Goal: Transaction & Acquisition: Purchase product/service

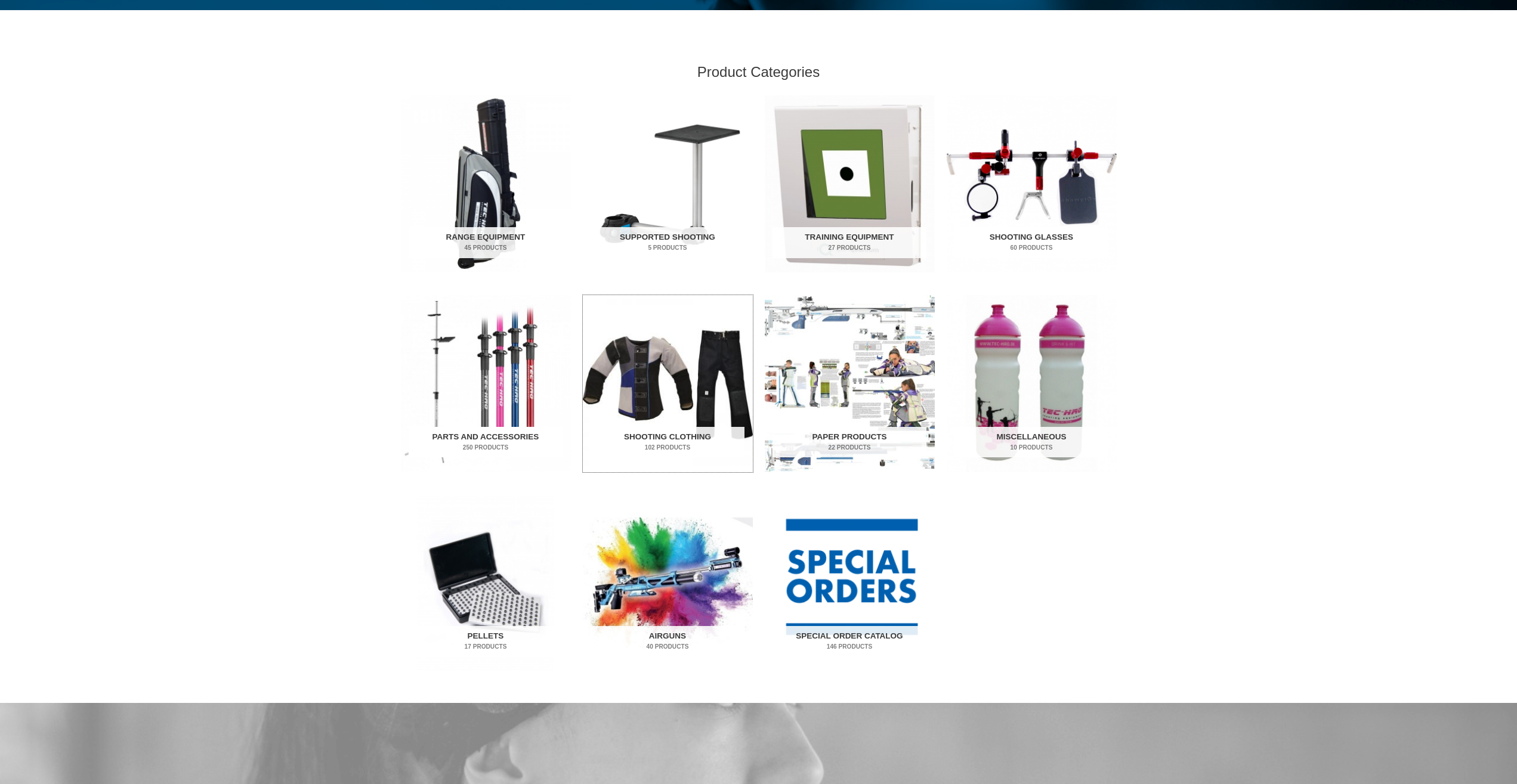
scroll to position [426, 0]
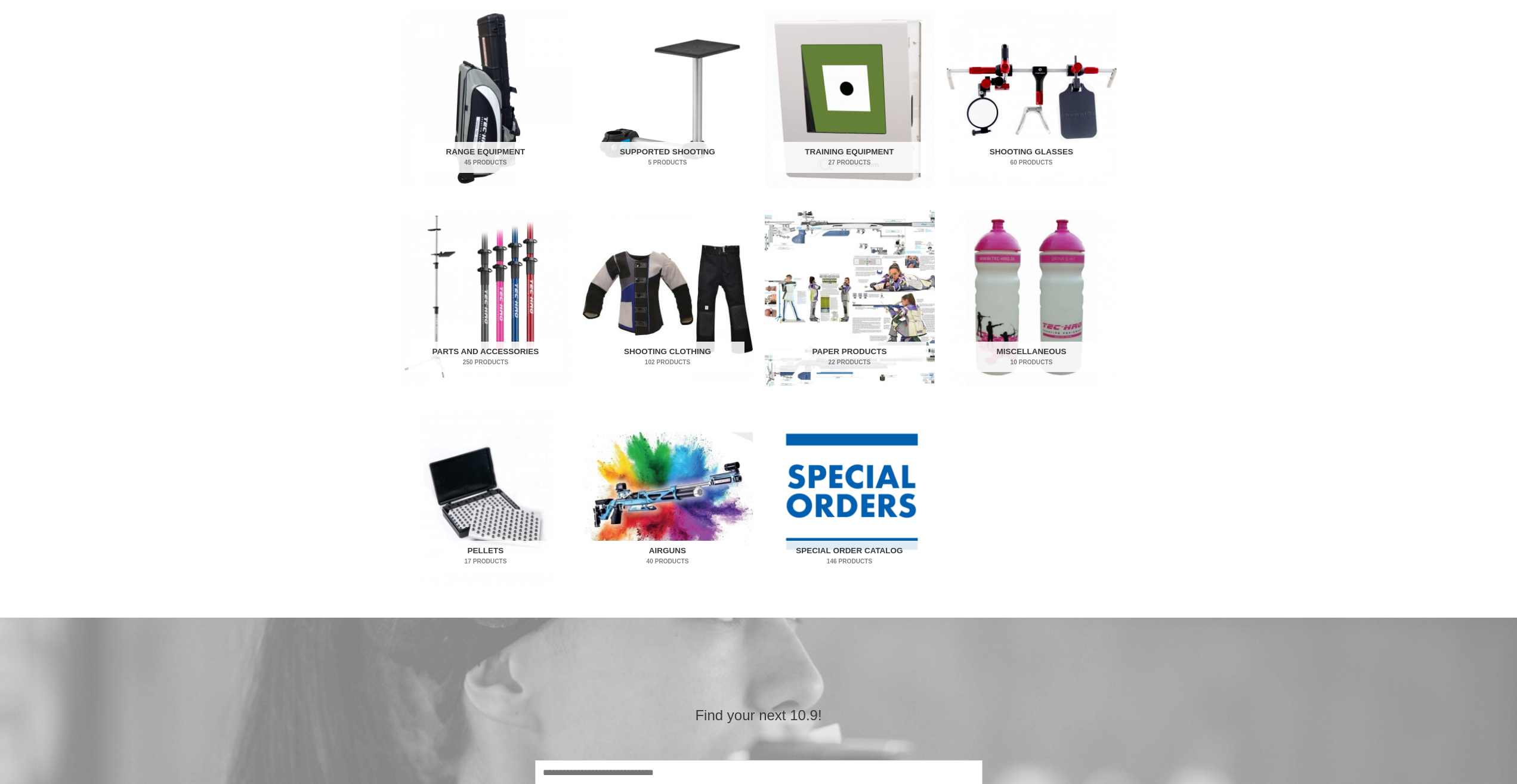
click at [656, 520] on img "Visit product category Airguns" at bounding box center [668, 498] width 170 height 177
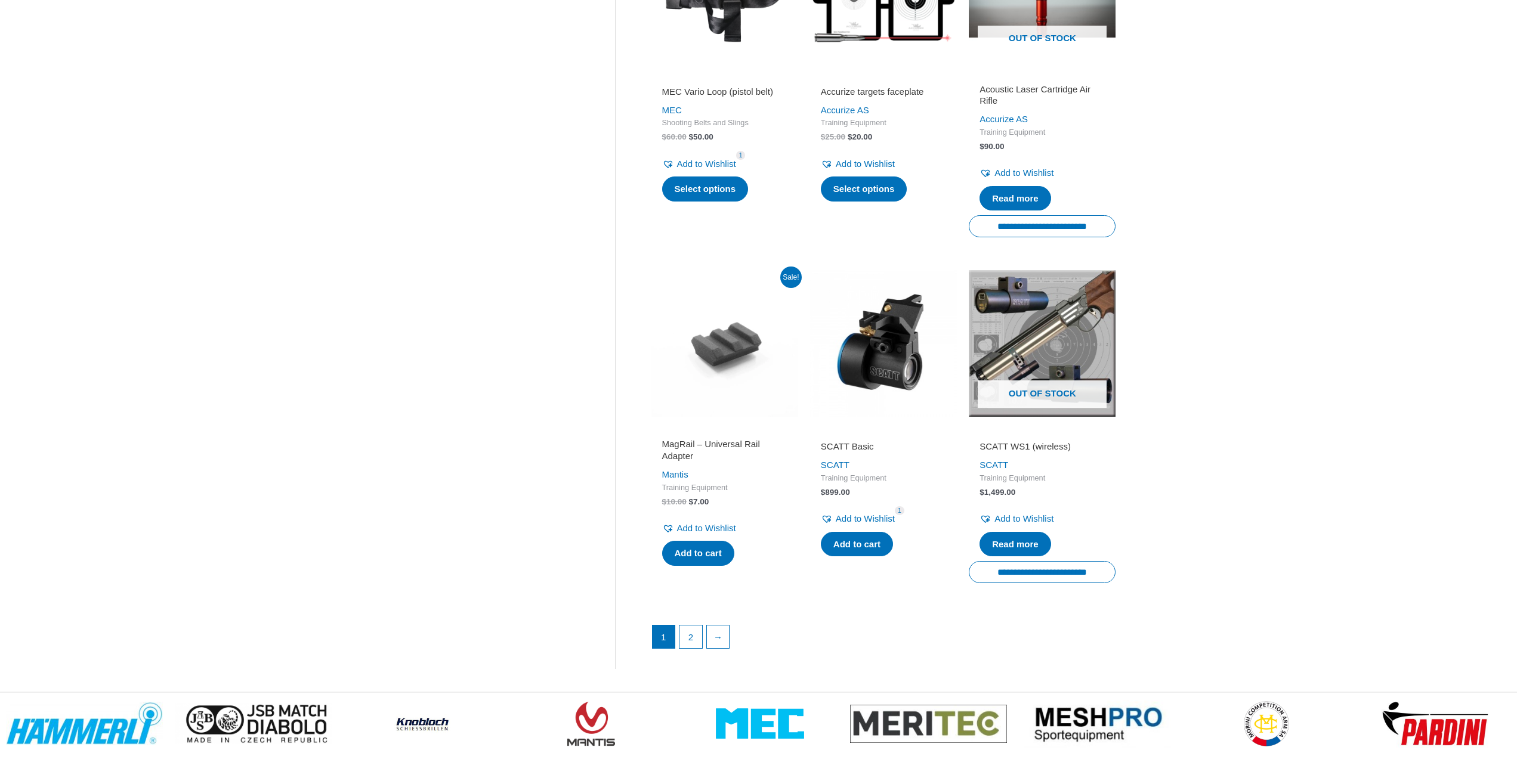
scroll to position [1459, 0]
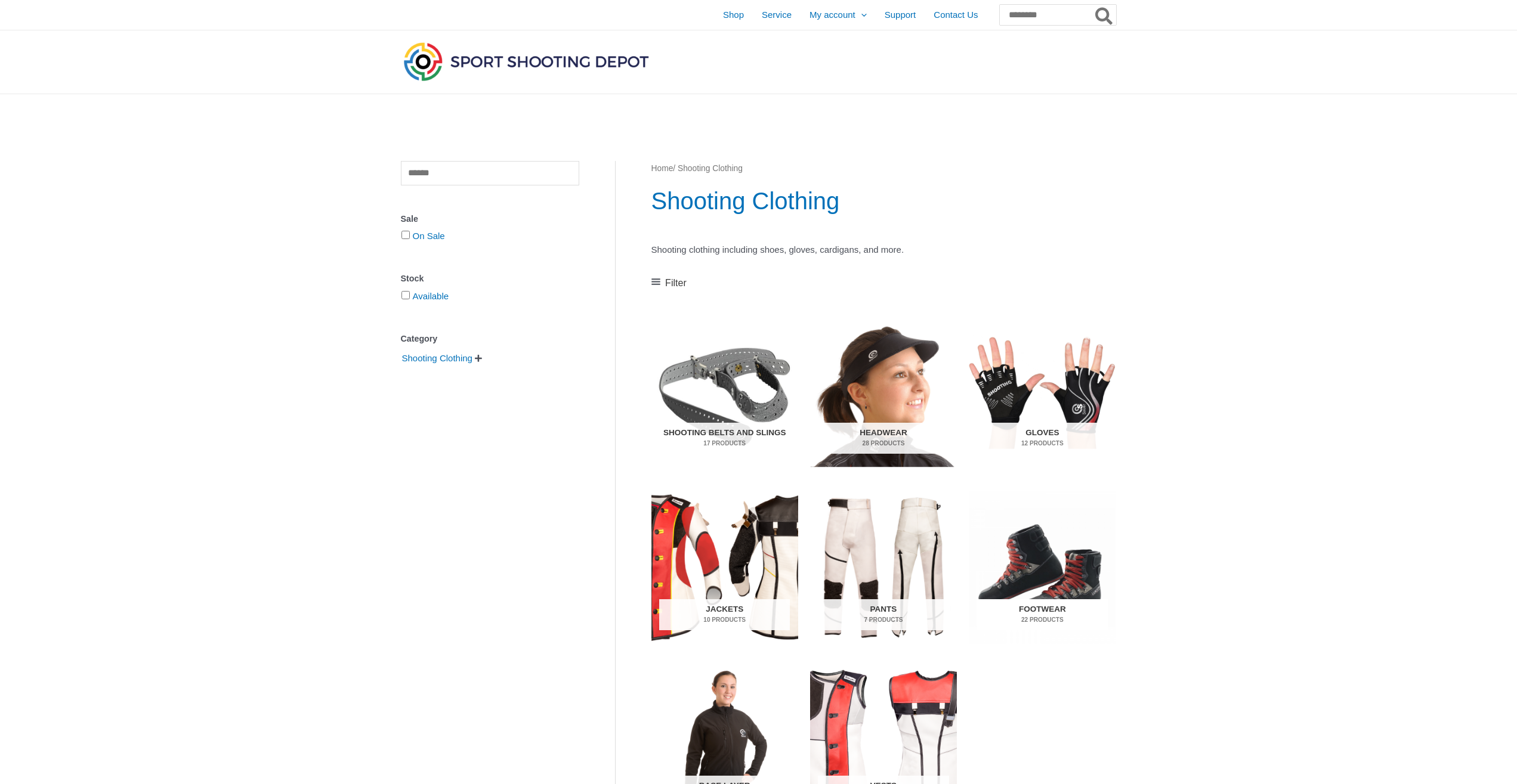
click at [1071, 560] on img "Visit product category Footwear" at bounding box center [1043, 568] width 147 height 154
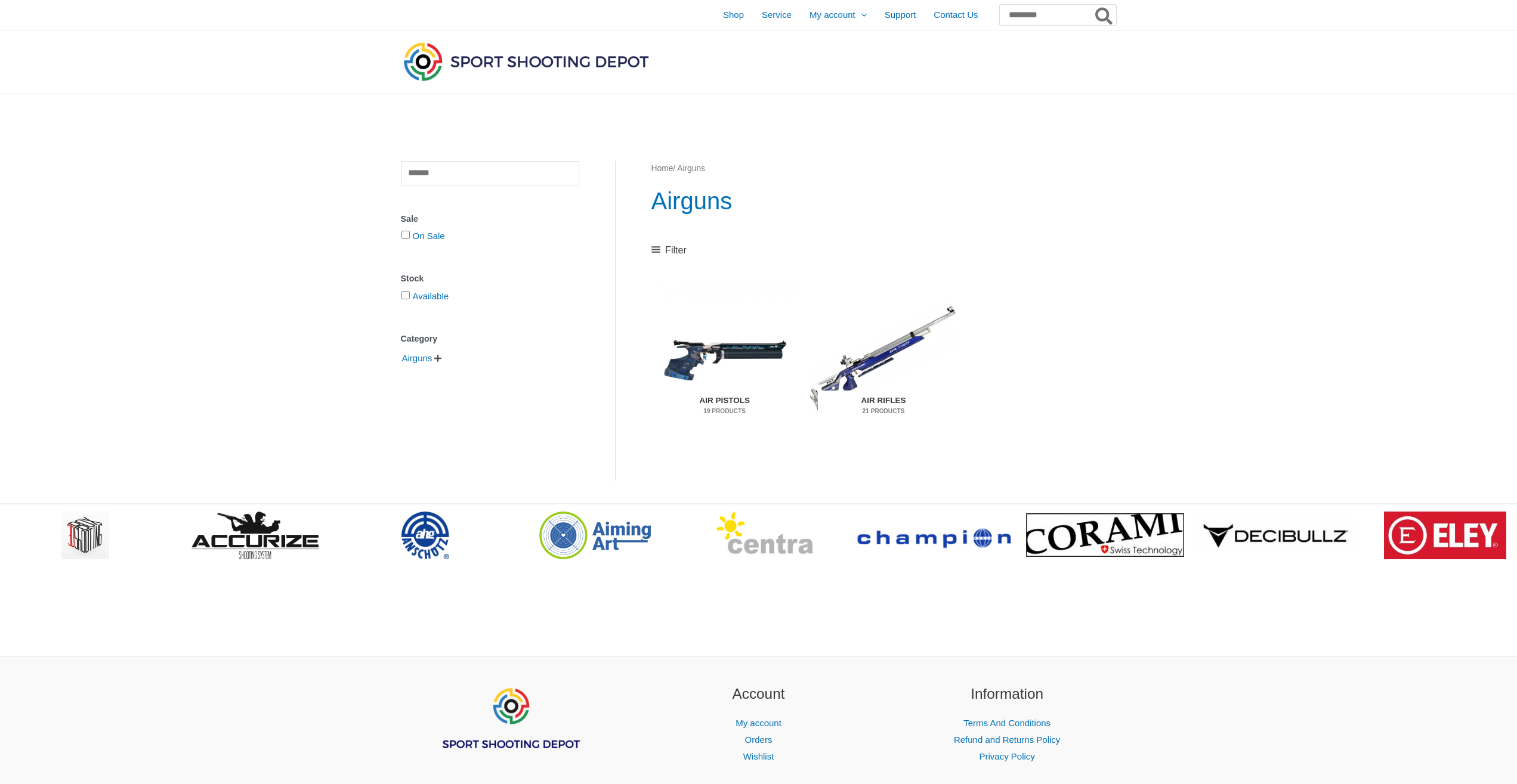
click at [862, 387] on img "Visit product category Air Rifles" at bounding box center [884, 359] width 147 height 154
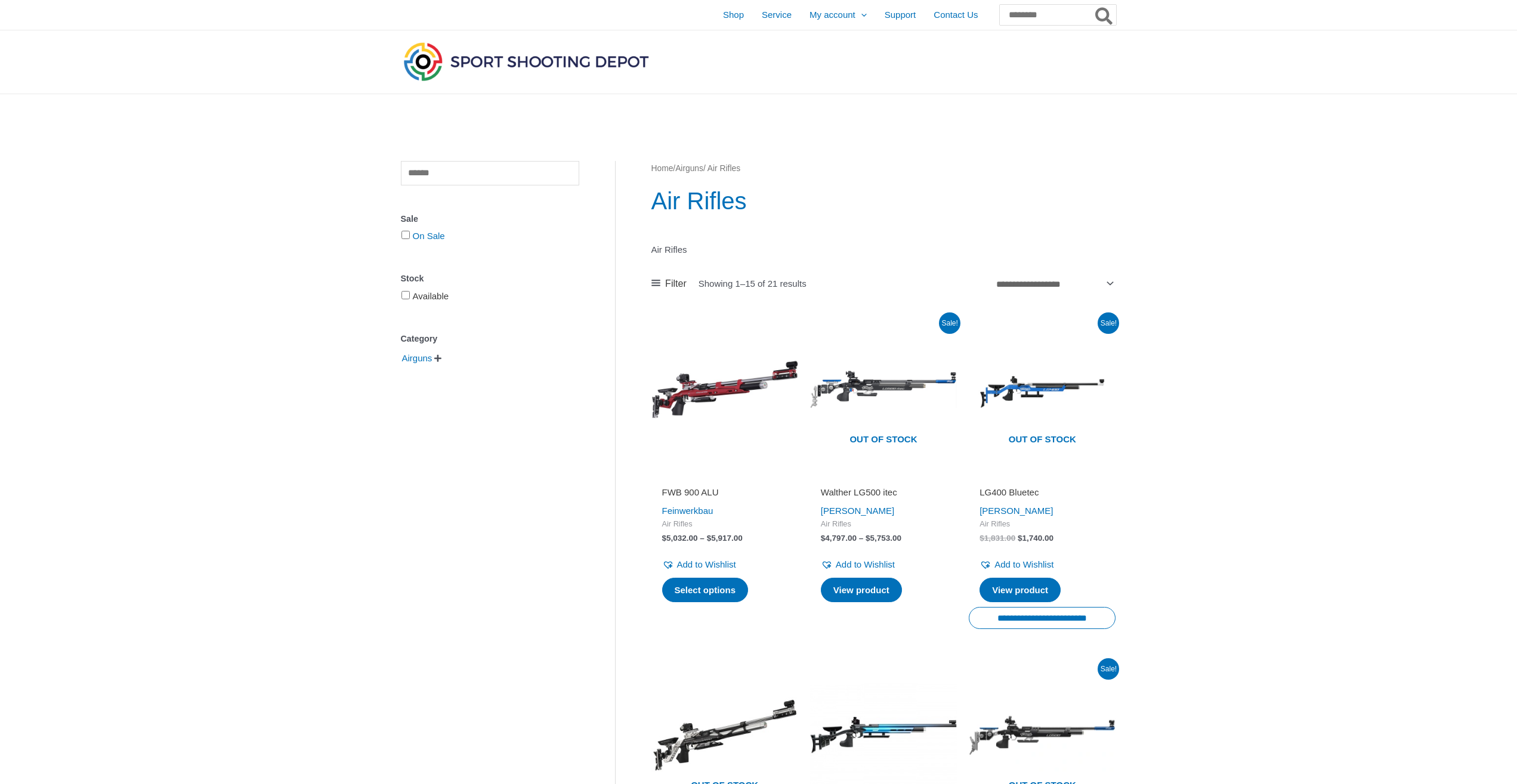
click at [430, 297] on link "Available" at bounding box center [431, 296] width 37 height 10
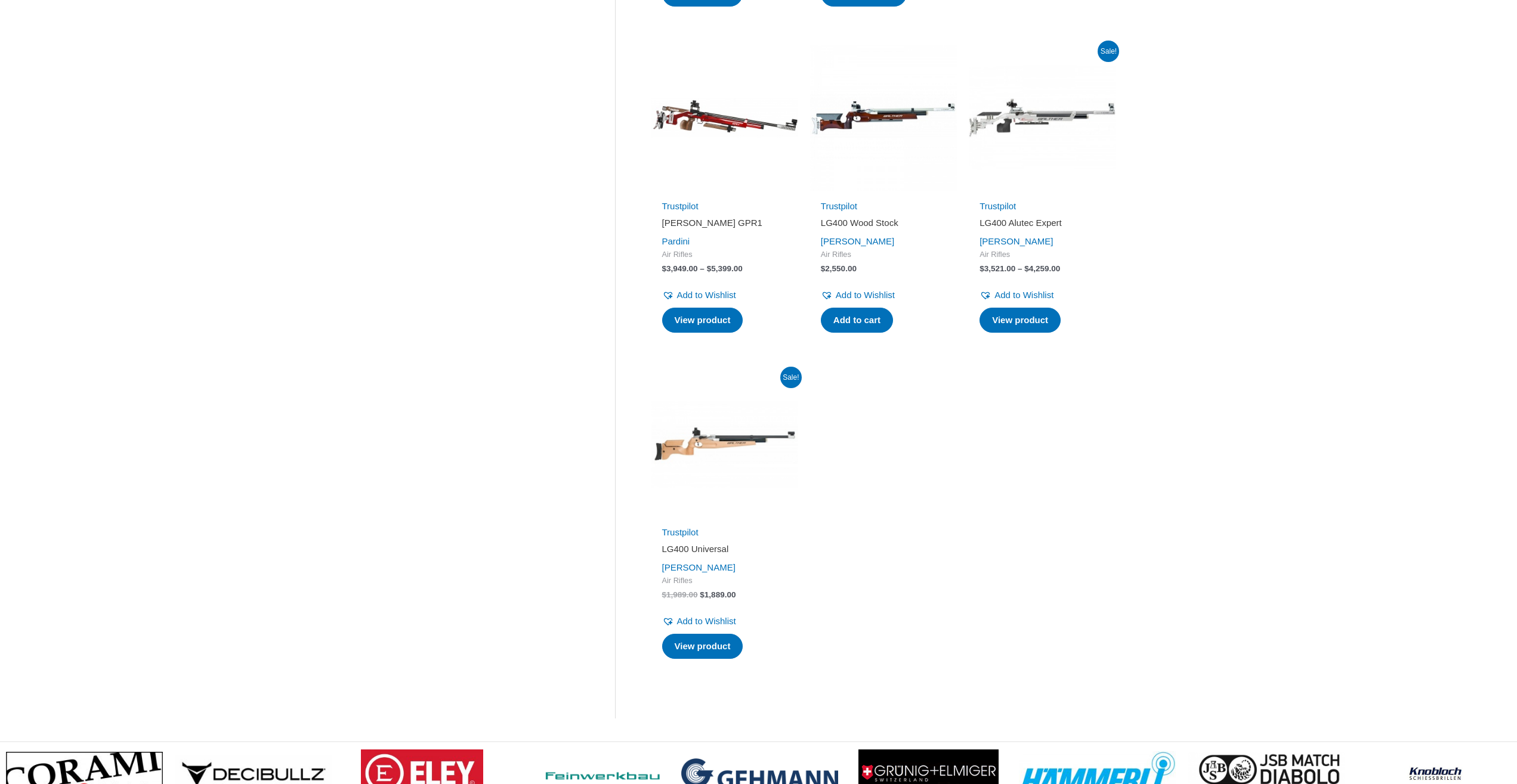
scroll to position [973, 0]
